Goal: Task Accomplishment & Management: Complete application form

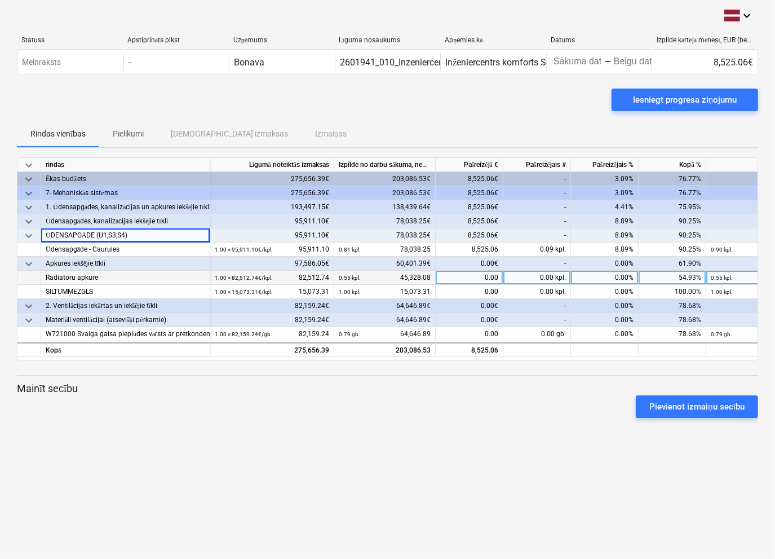
click at [475, 277] on div "0.00" at bounding box center [470, 278] width 68 height 14
type input "25827.15"
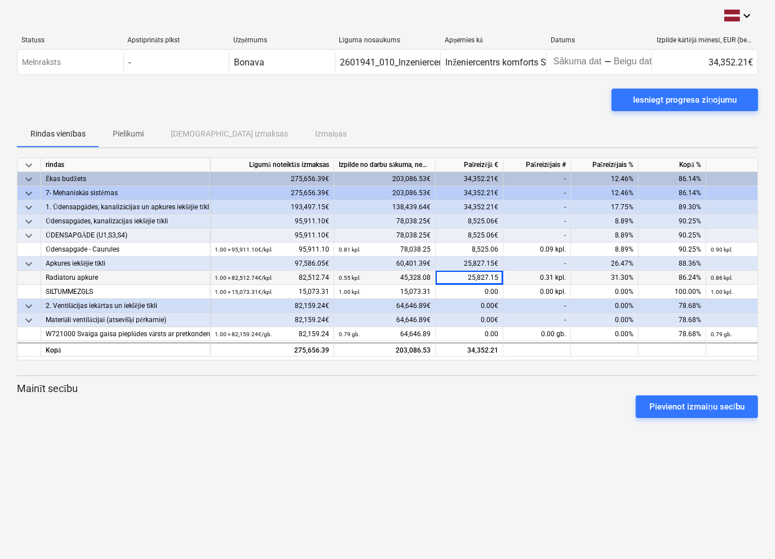
click at [393, 382] on p "Mainīt secību" at bounding box center [387, 389] width 741 height 14
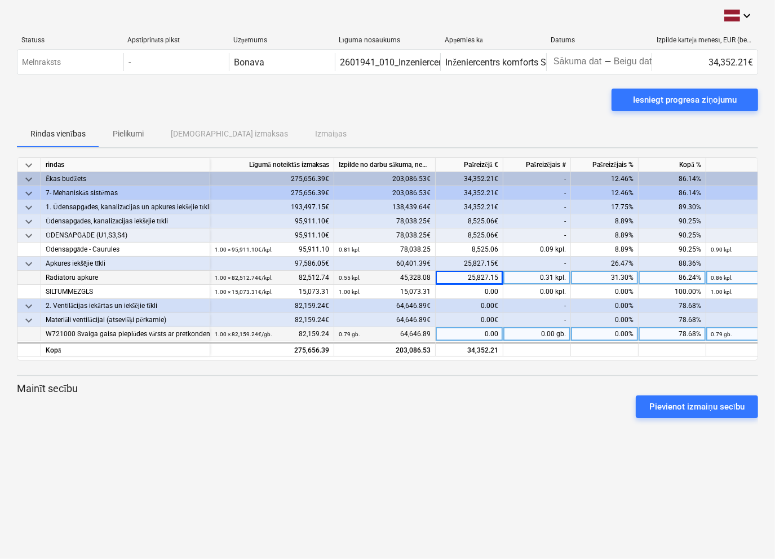
click at [486, 331] on div "0.00" at bounding box center [470, 334] width 68 height 14
type input "6329.52"
click at [499, 418] on div at bounding box center [387, 422] width 741 height 9
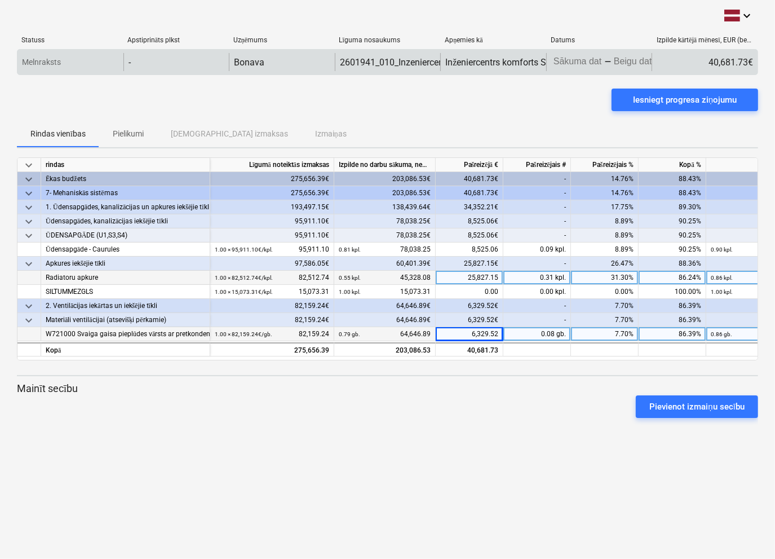
click at [573, 60] on body "keyboard_arrow_down Statuss Apstiprināts plkst Uzņēmums Līguma nosaukums Apņemi…" at bounding box center [387, 279] width 775 height 559
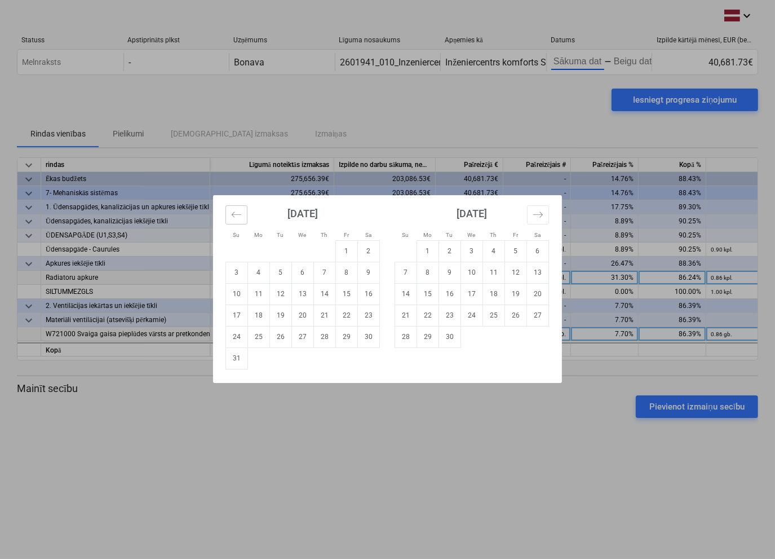
click at [235, 212] on icon "Move backward to switch to the previous month." at bounding box center [236, 214] width 11 height 11
click at [232, 216] on icon "Move backward to switch to the previous month." at bounding box center [236, 214] width 11 height 11
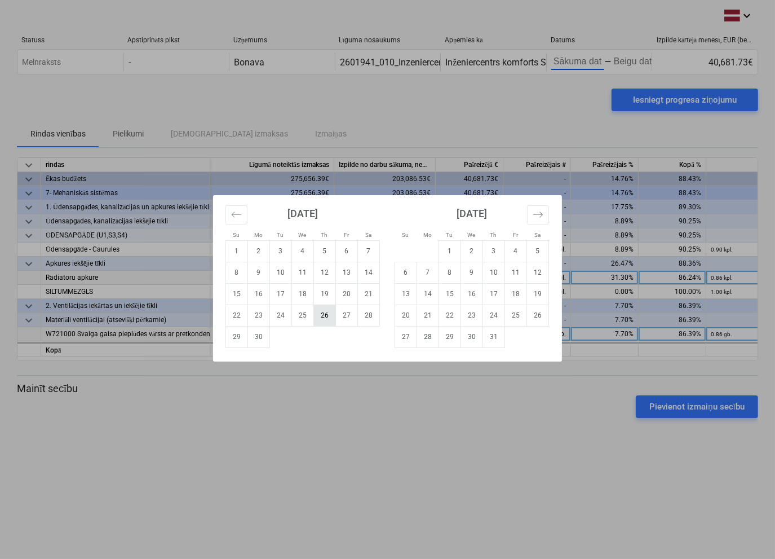
click at [321, 315] on td "26" at bounding box center [325, 314] width 22 height 21
type input "[DATE]"
click at [542, 215] on icon "Move forward to switch to the next month." at bounding box center [538, 214] width 11 height 11
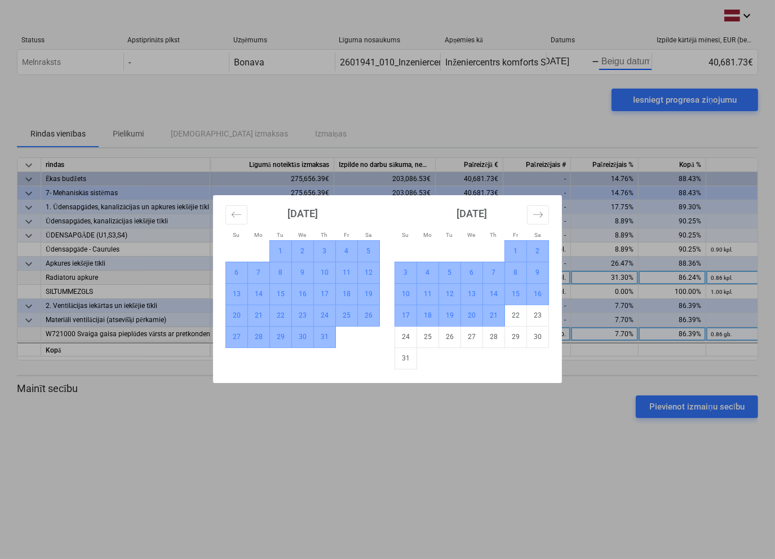
click at [495, 315] on td "21" at bounding box center [494, 314] width 22 height 21
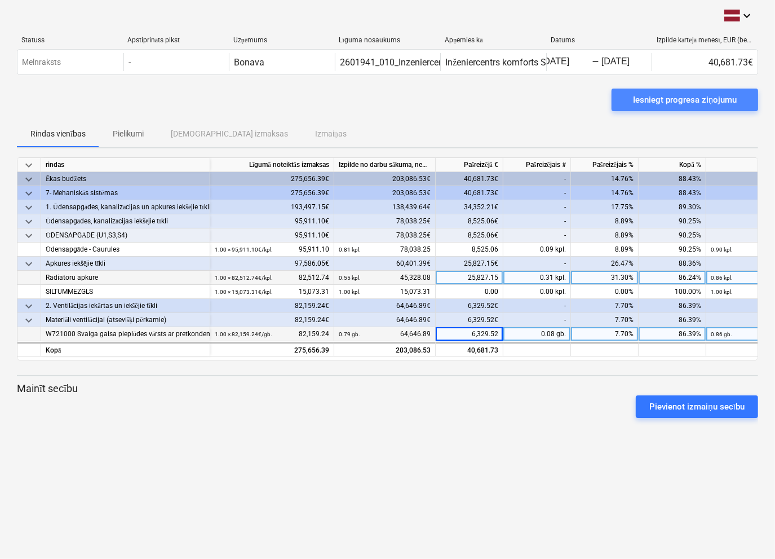
click at [692, 96] on div "Iesniegt progresa ziņojumu" at bounding box center [685, 99] width 104 height 15
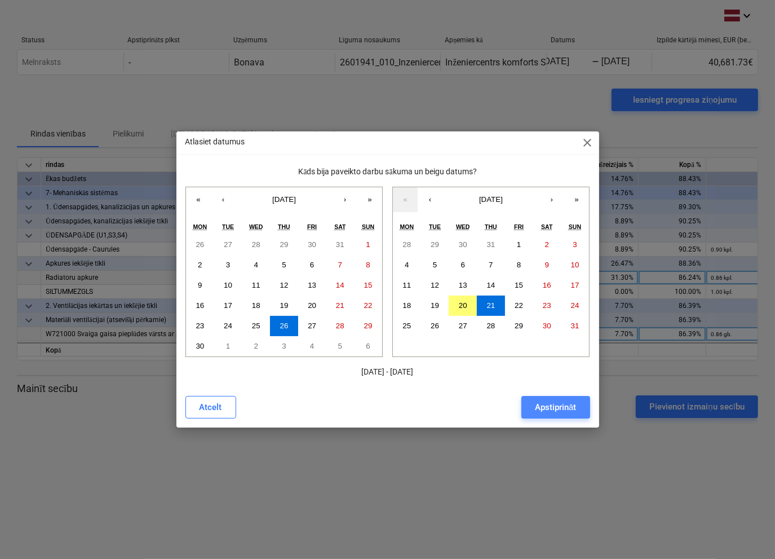
click at [546, 408] on div "Apstiprināt" at bounding box center [555, 407] width 41 height 15
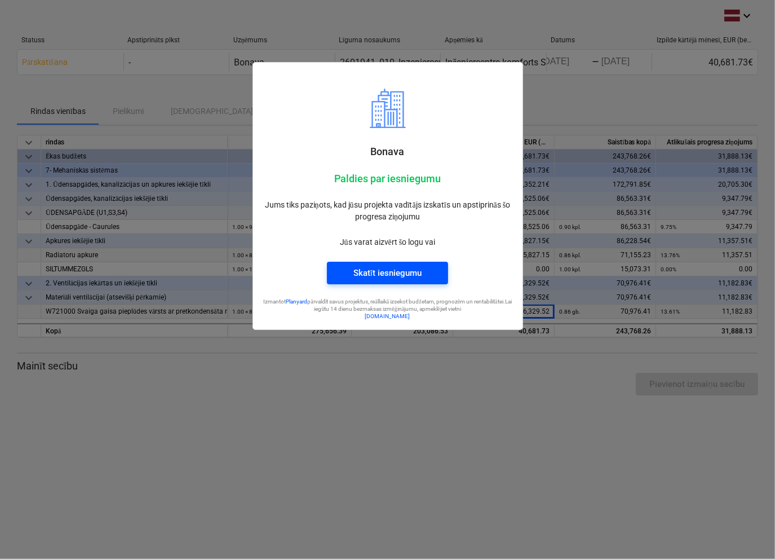
click at [387, 272] on div "Skatīt iesniegumu" at bounding box center [387, 272] width 68 height 15
